Goal: Leave review/rating: Leave review/rating

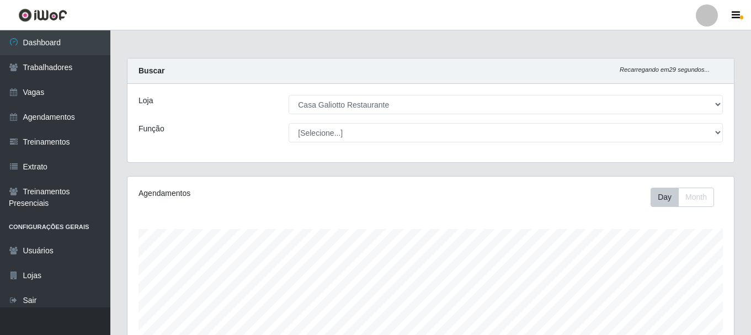
select select "279"
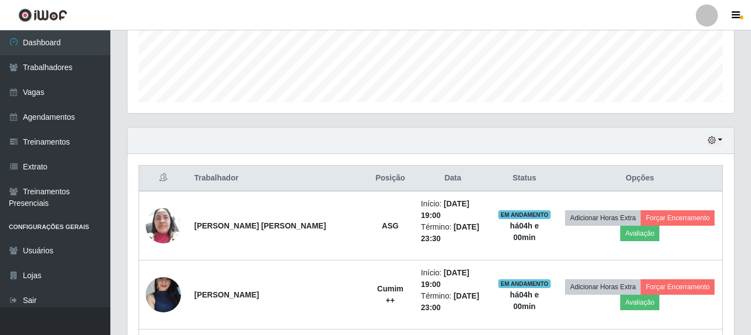
scroll to position [312, 0]
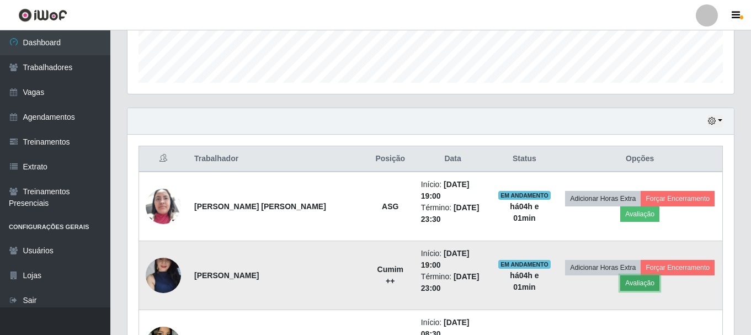
click at [632, 275] on button "Avaliação" at bounding box center [639, 282] width 39 height 15
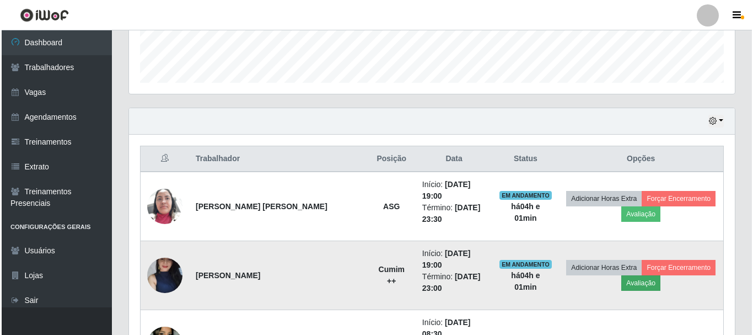
scroll to position [229, 601]
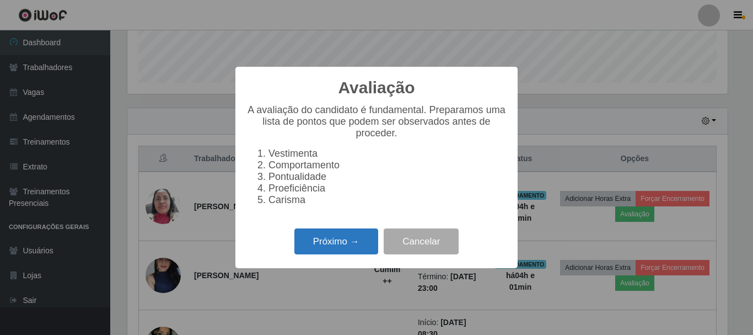
click at [343, 249] on button "Próximo →" at bounding box center [337, 241] width 84 height 26
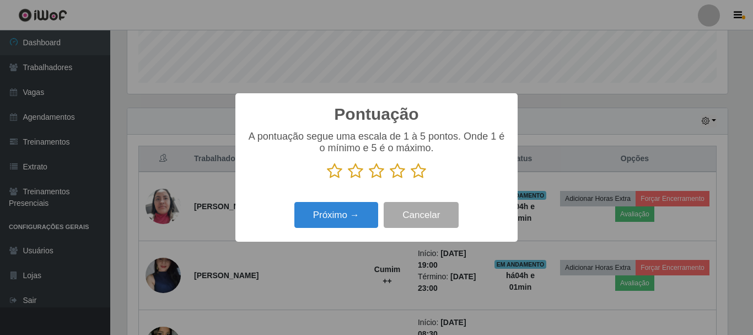
click at [421, 172] on icon at bounding box center [418, 171] width 15 height 17
click at [411, 179] on input "radio" at bounding box center [411, 179] width 0 height 0
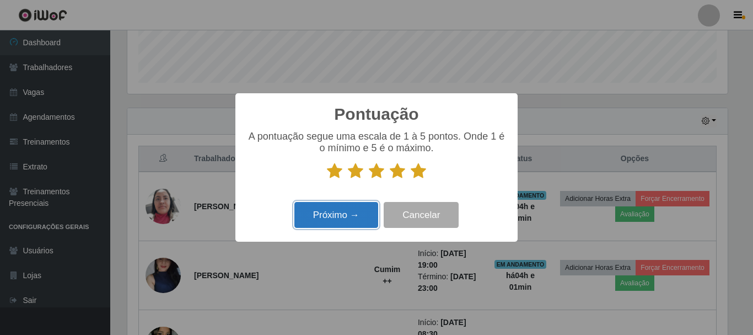
click at [351, 217] on button "Próximo →" at bounding box center [337, 215] width 84 height 26
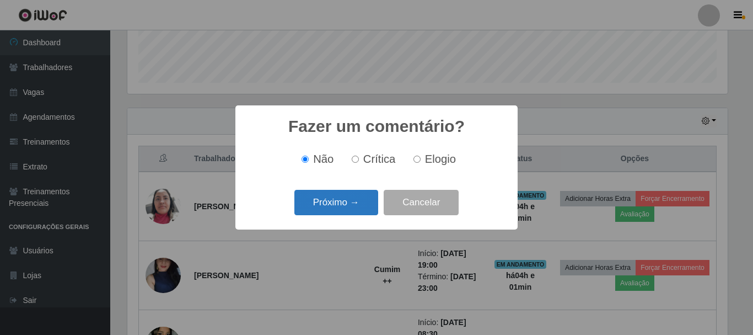
click at [340, 199] on button "Próximo →" at bounding box center [337, 203] width 84 height 26
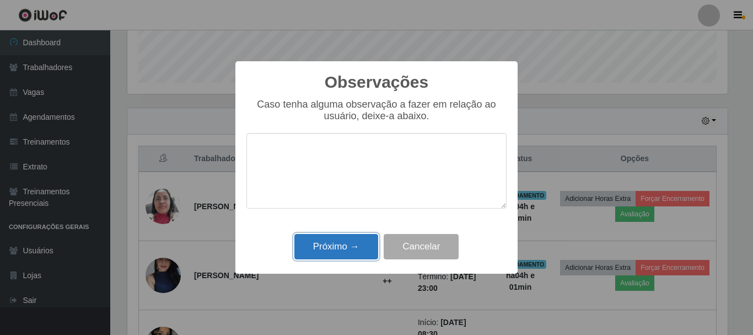
click at [338, 248] on button "Próximo →" at bounding box center [337, 247] width 84 height 26
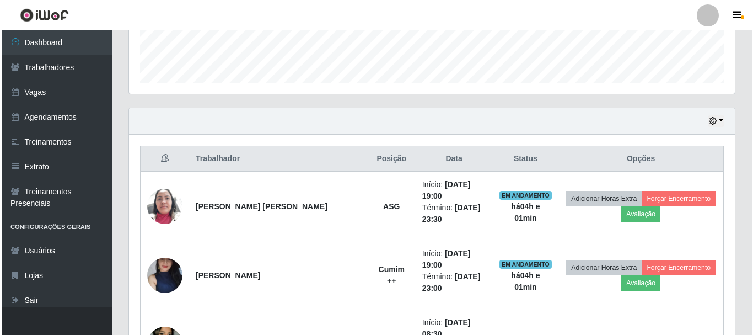
scroll to position [229, 606]
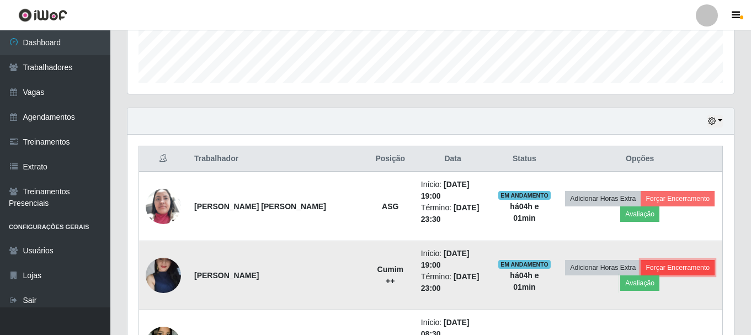
click at [650, 260] on button "Forçar Encerramento" at bounding box center [677, 267] width 74 height 15
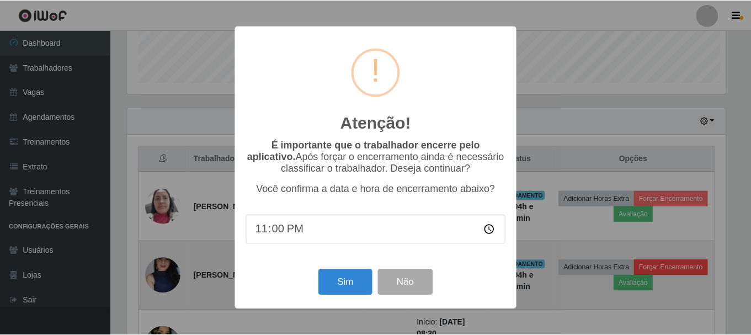
scroll to position [229, 601]
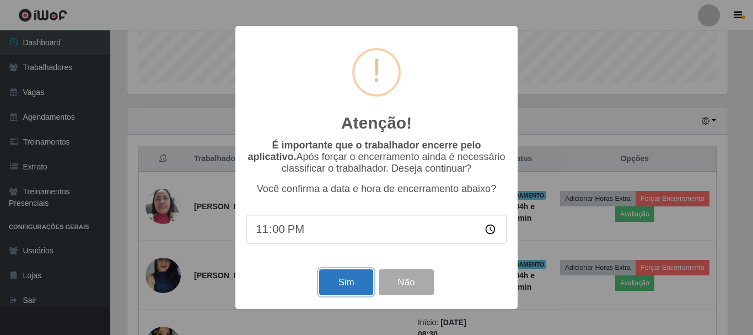
click at [331, 282] on button "Sim" at bounding box center [346, 282] width 54 height 26
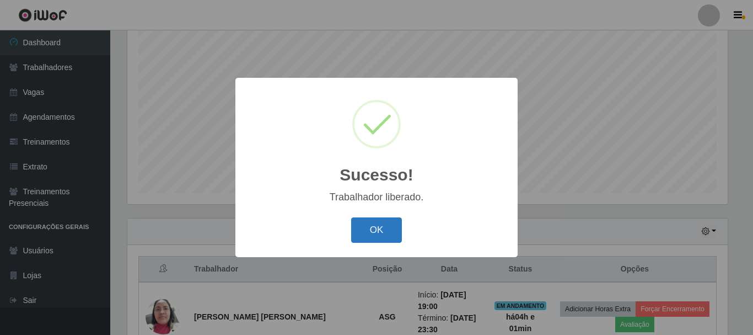
click at [361, 240] on button "OK" at bounding box center [376, 230] width 51 height 26
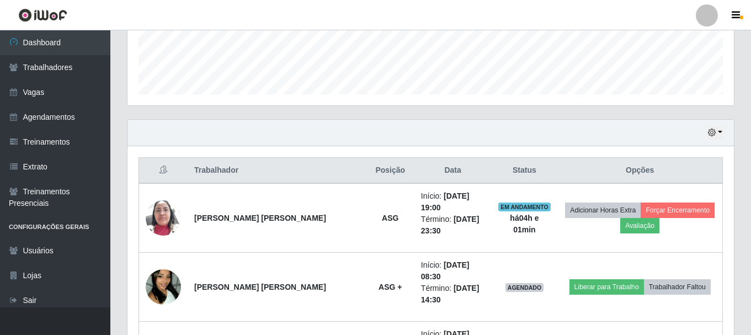
scroll to position [312, 0]
